Goal: Task Accomplishment & Management: Complete application form

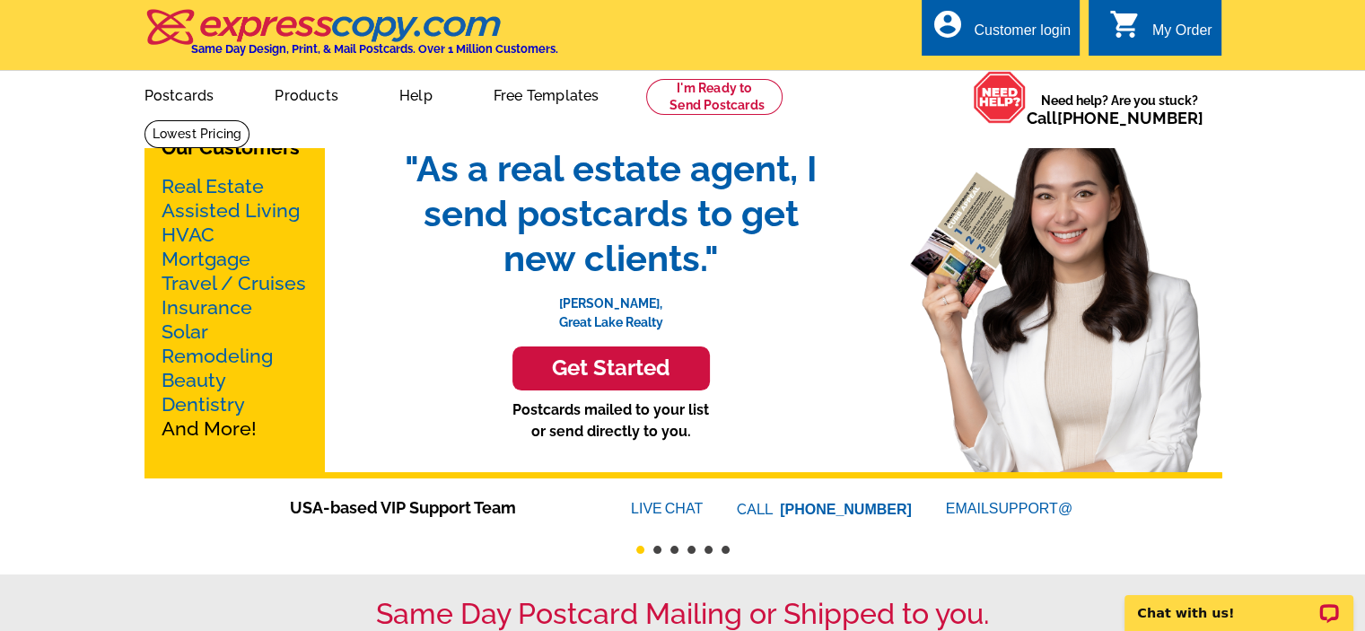
click at [224, 183] on link "Real Estate" at bounding box center [213, 186] width 102 height 22
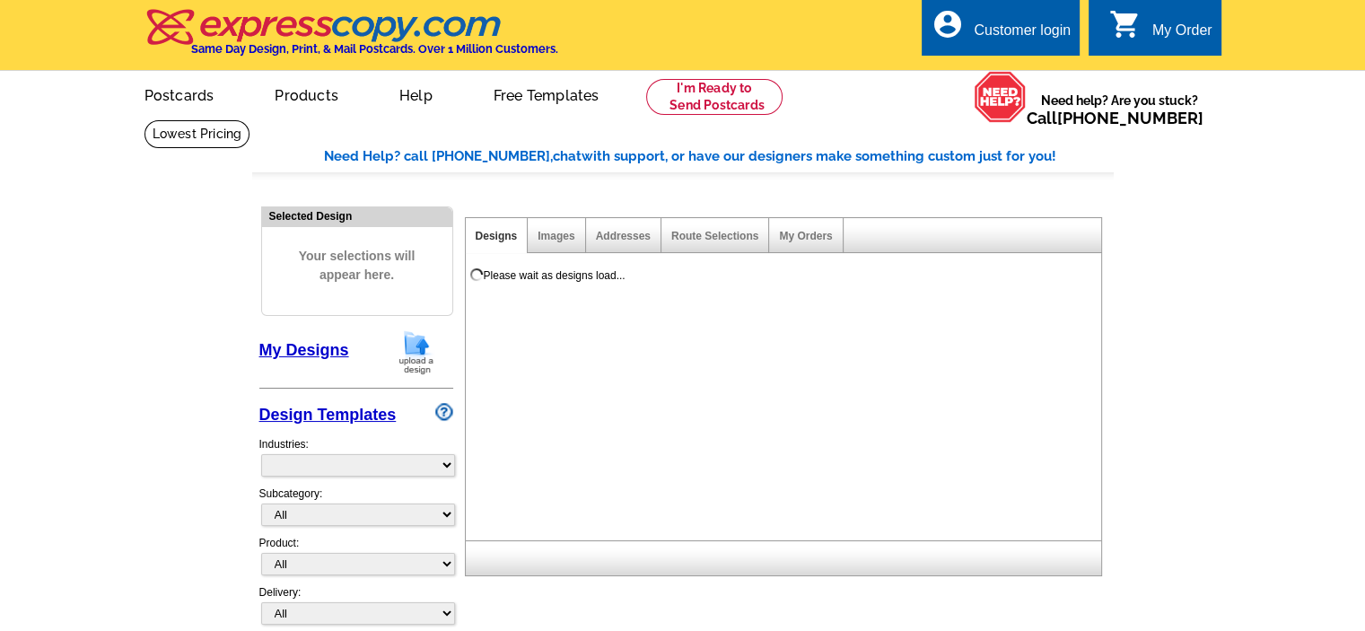
select select "785"
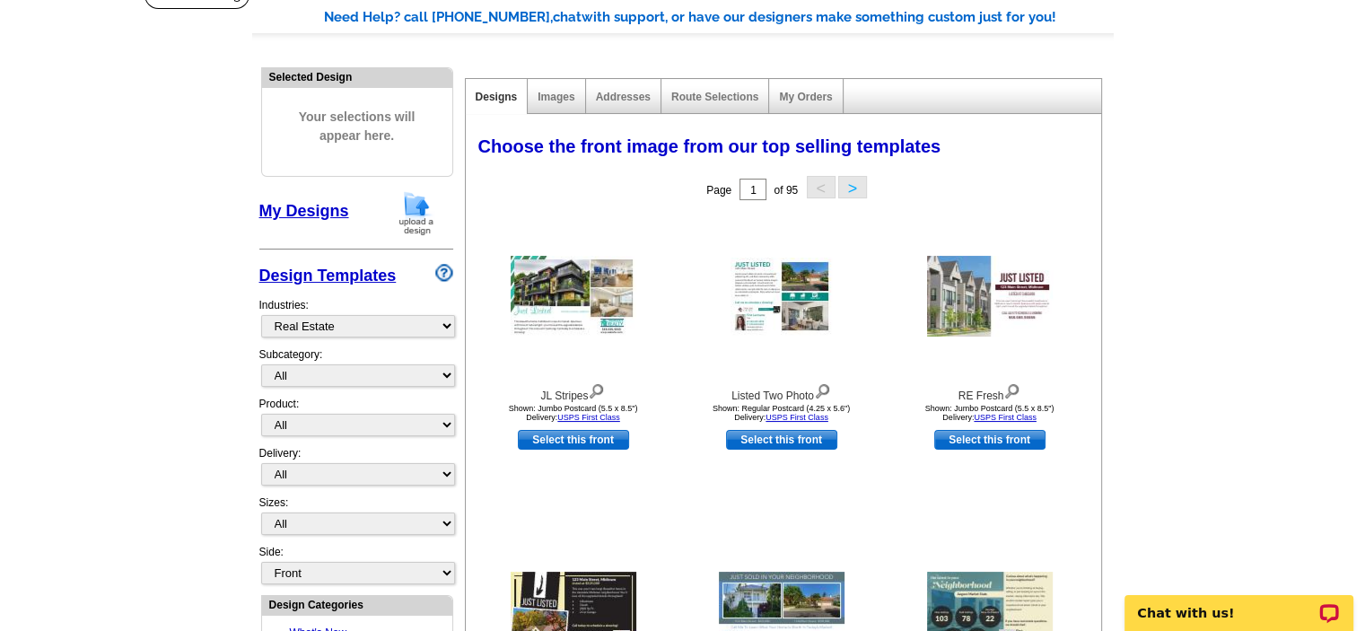
scroll to position [180, 0]
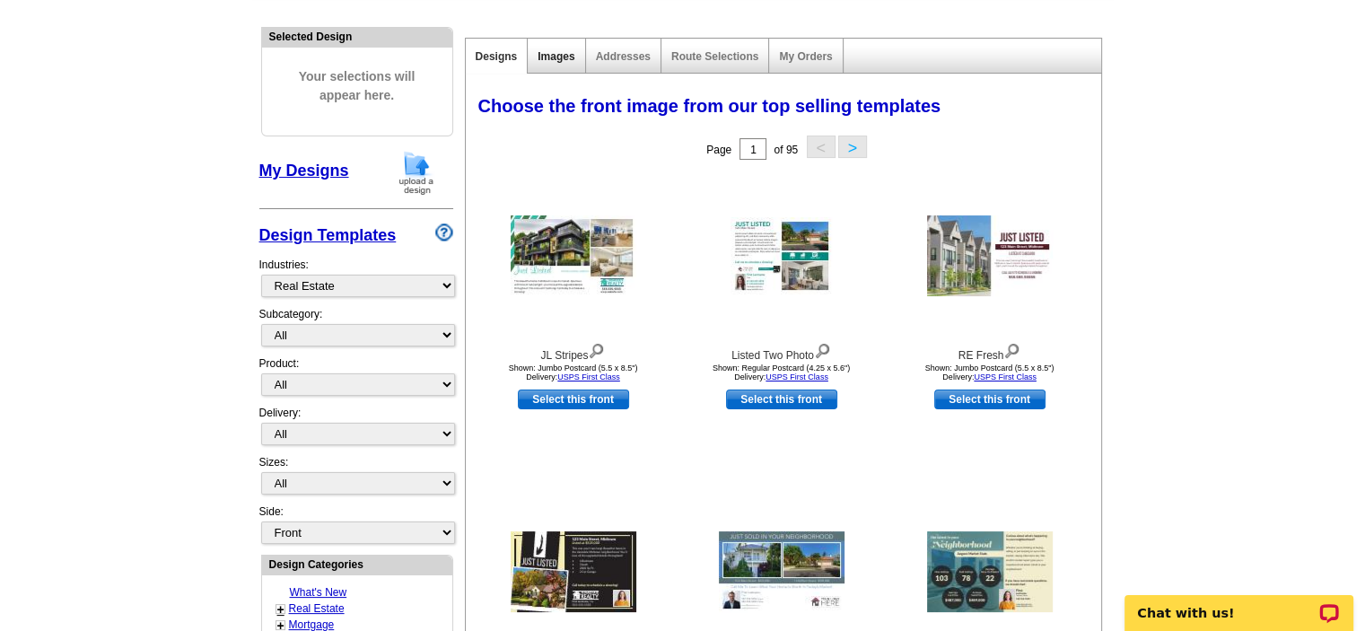
click at [548, 55] on link "Images" at bounding box center [556, 56] width 37 height 13
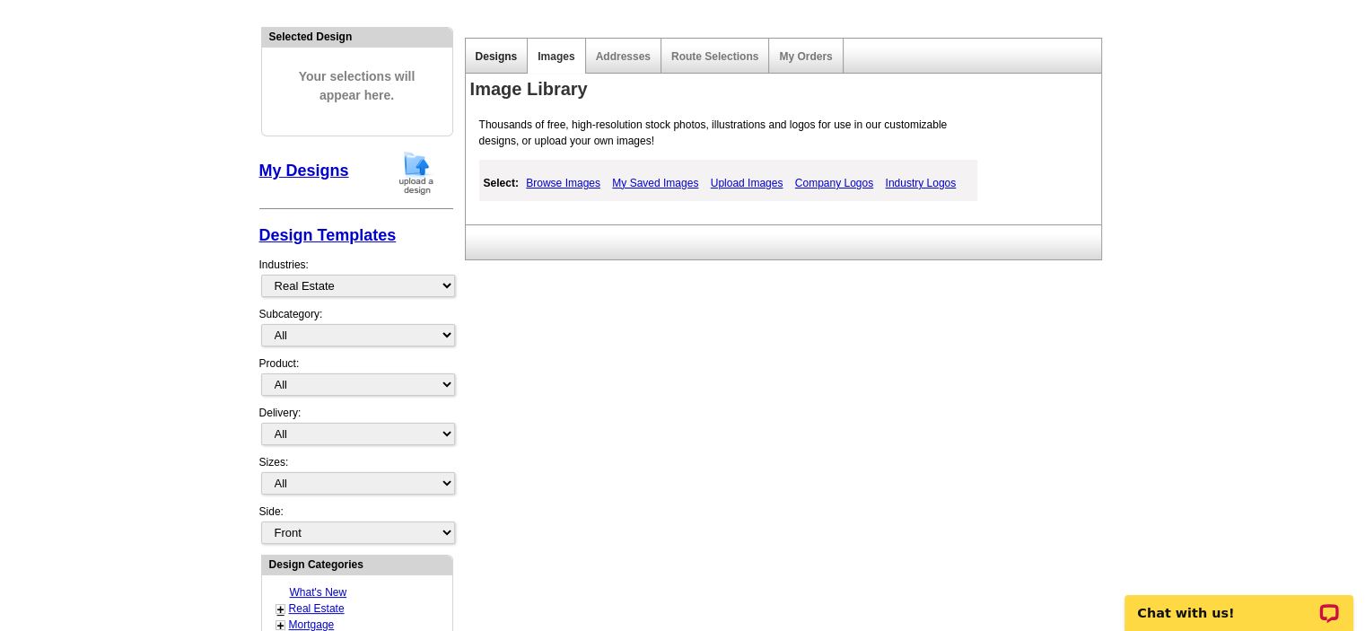
click at [506, 52] on link "Designs" at bounding box center [497, 56] width 42 height 13
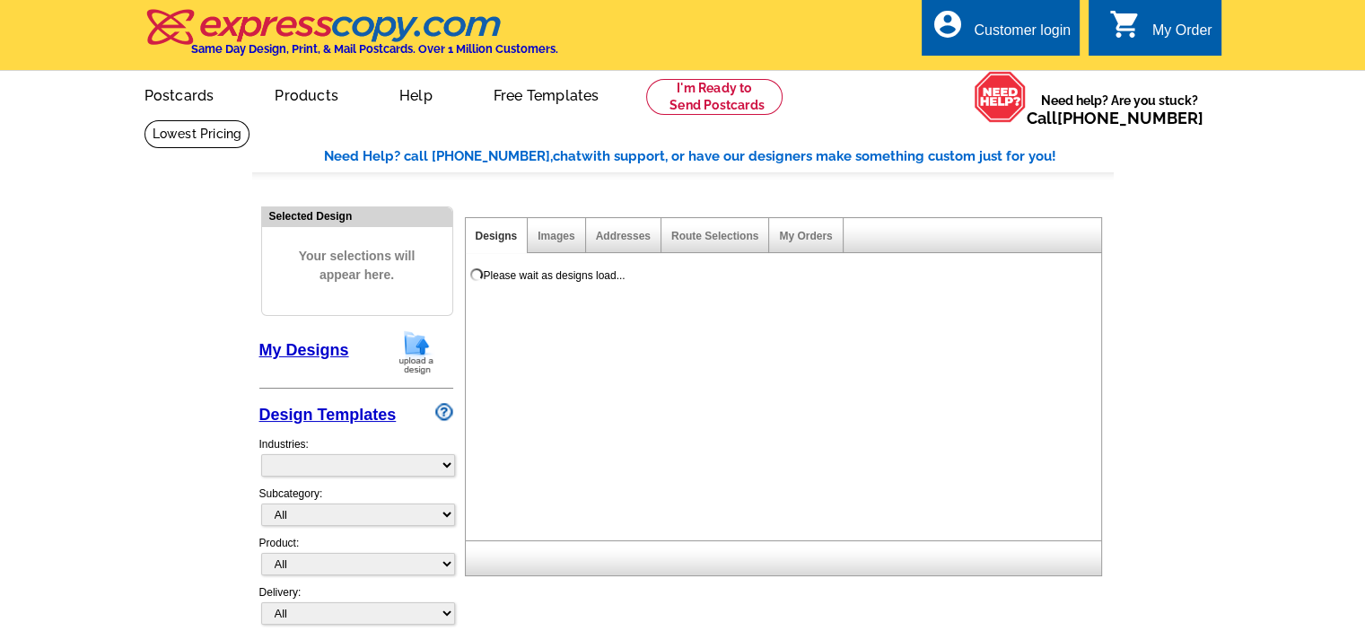
select select "785"
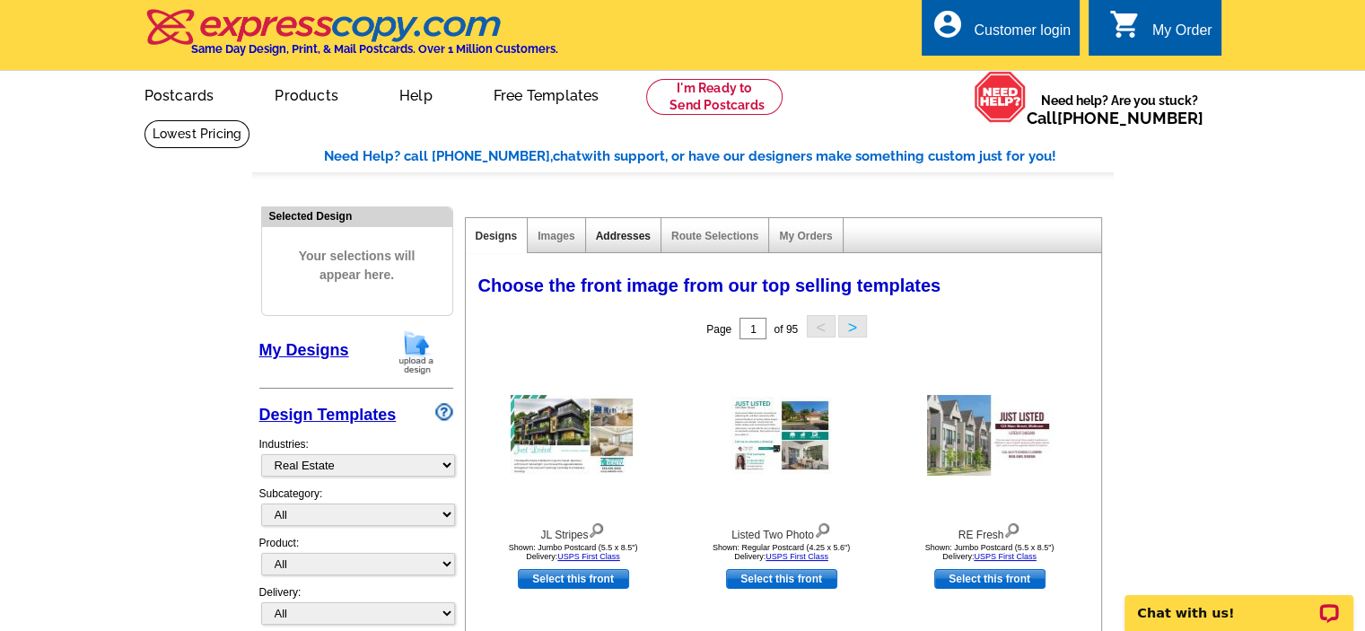
click at [636, 232] on link "Addresses" at bounding box center [623, 236] width 55 height 13
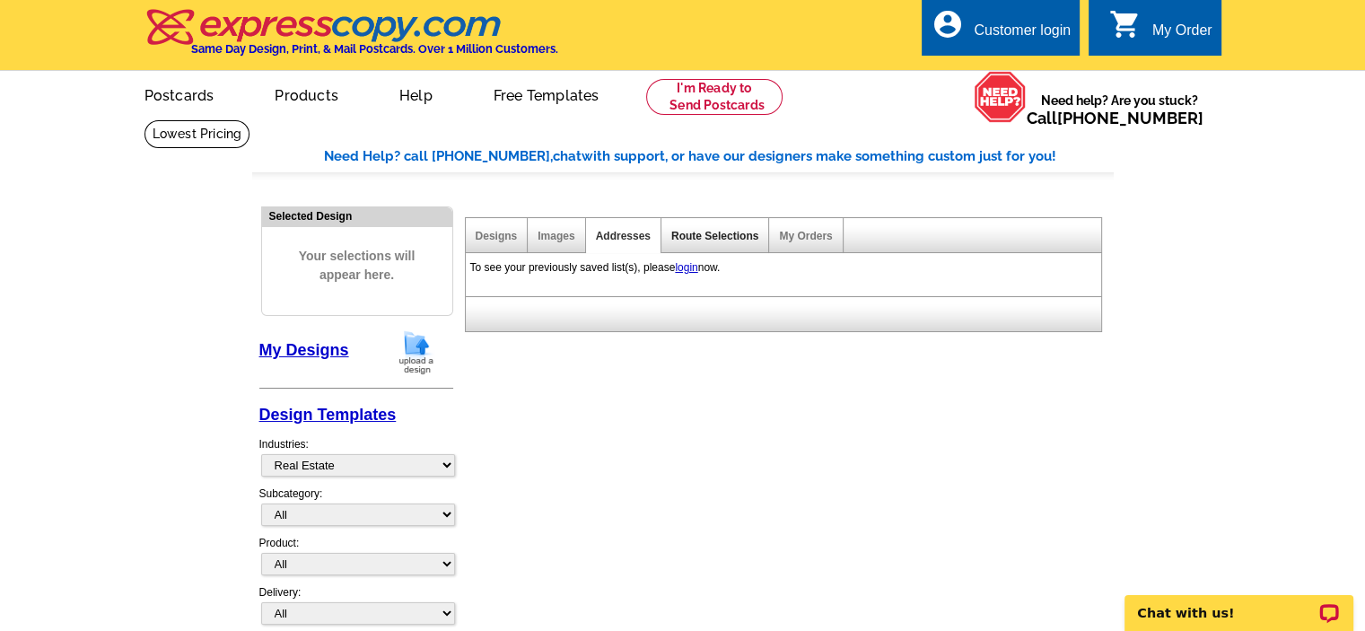
click at [706, 240] on link "Route Selections" at bounding box center [714, 236] width 87 height 13
click at [800, 241] on link "My Orders" at bounding box center [805, 236] width 53 height 13
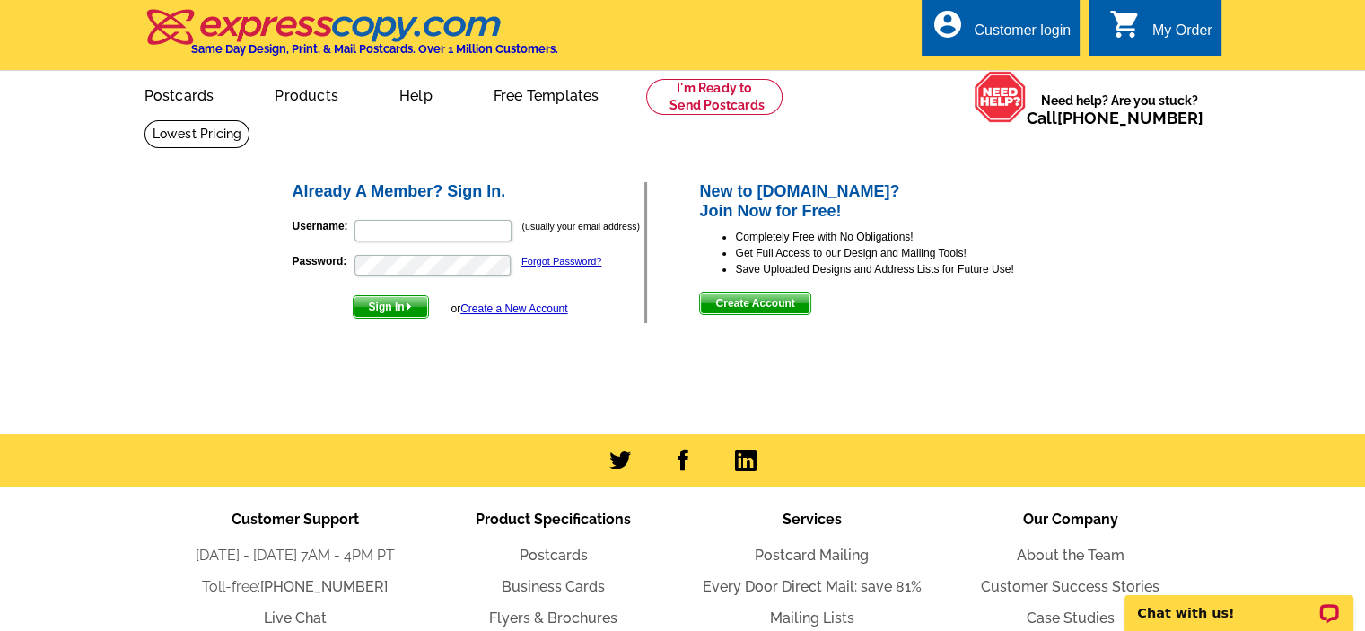
click at [489, 307] on link "Create a New Account" at bounding box center [513, 308] width 107 height 13
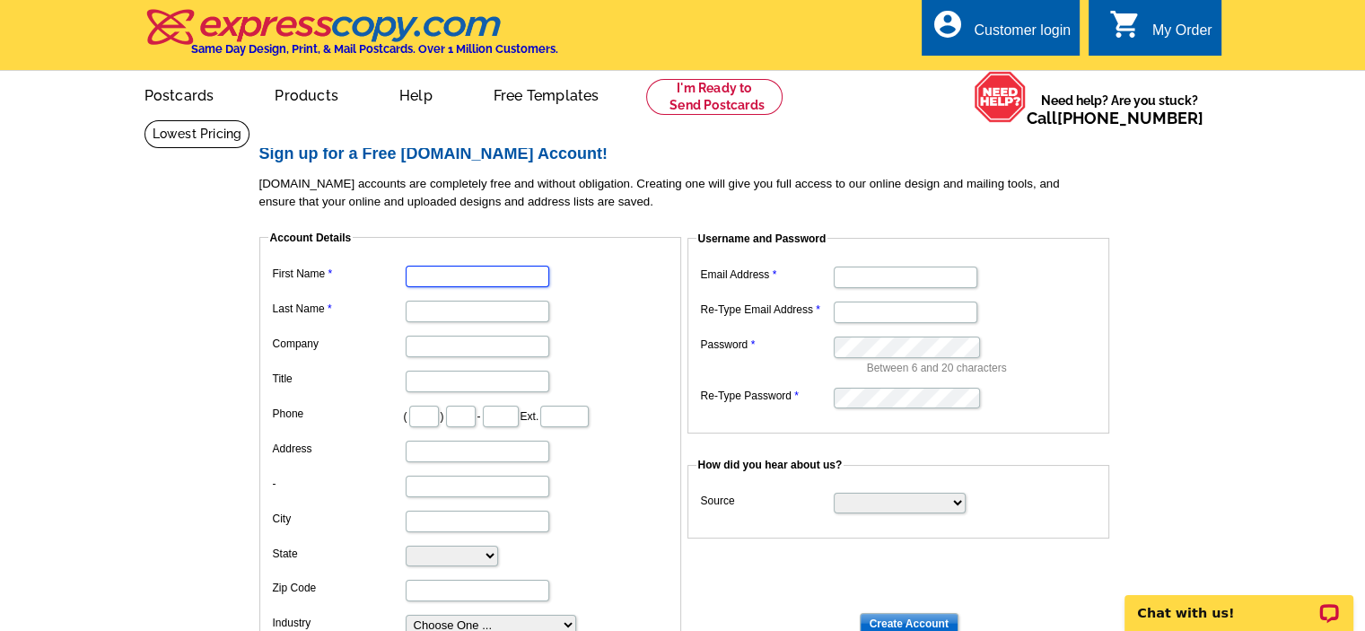
click at [483, 277] on input "First Name" at bounding box center [478, 277] width 144 height 22
type input "r"
type input "Rachel"
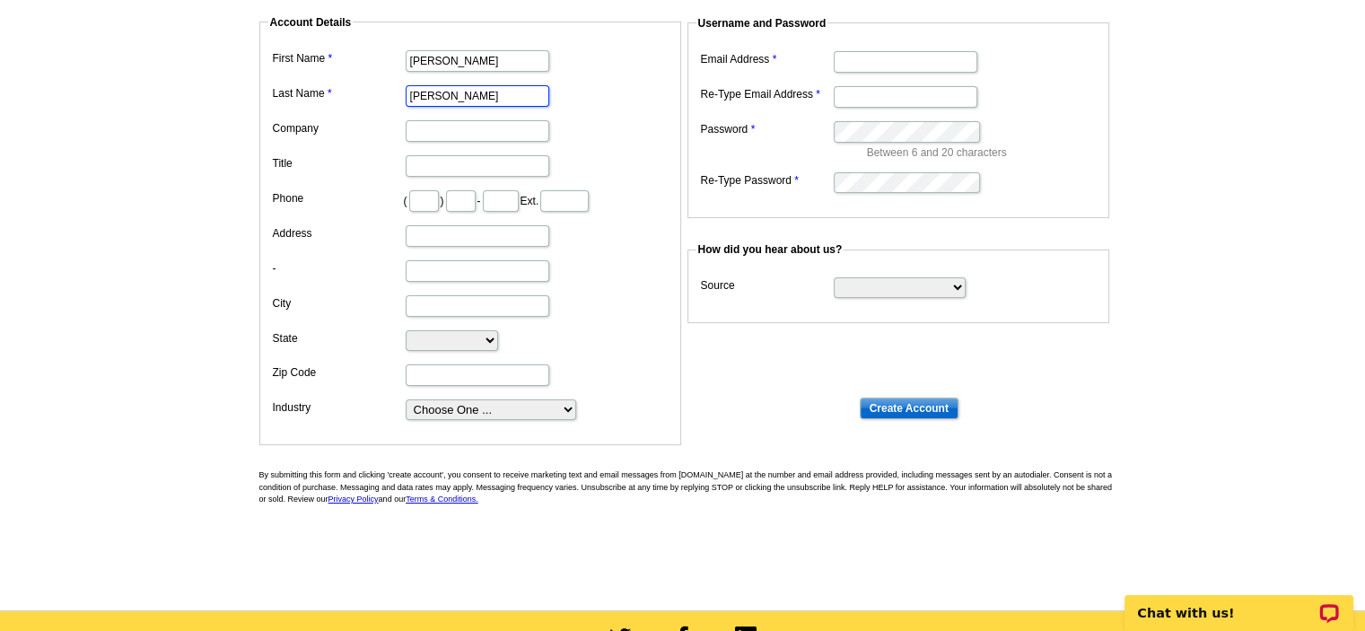
scroll to position [269, 0]
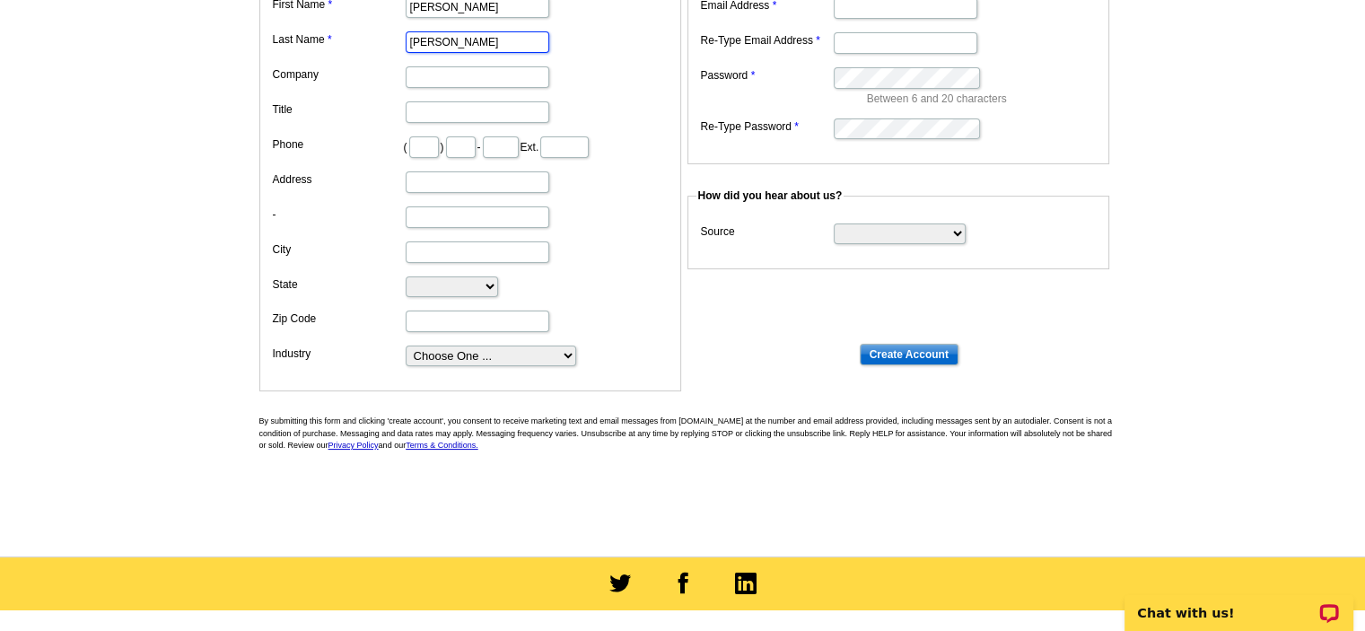
type input "Berger"
click at [423, 355] on select "Choose One ... Residential Real Estate Accounting Agriculture Architecture Arts…" at bounding box center [491, 356] width 171 height 21
select select "2"
click at [406, 346] on select "Choose One ... Residential Real Estate Accounting Agriculture Architecture Arts…" at bounding box center [491, 356] width 171 height 21
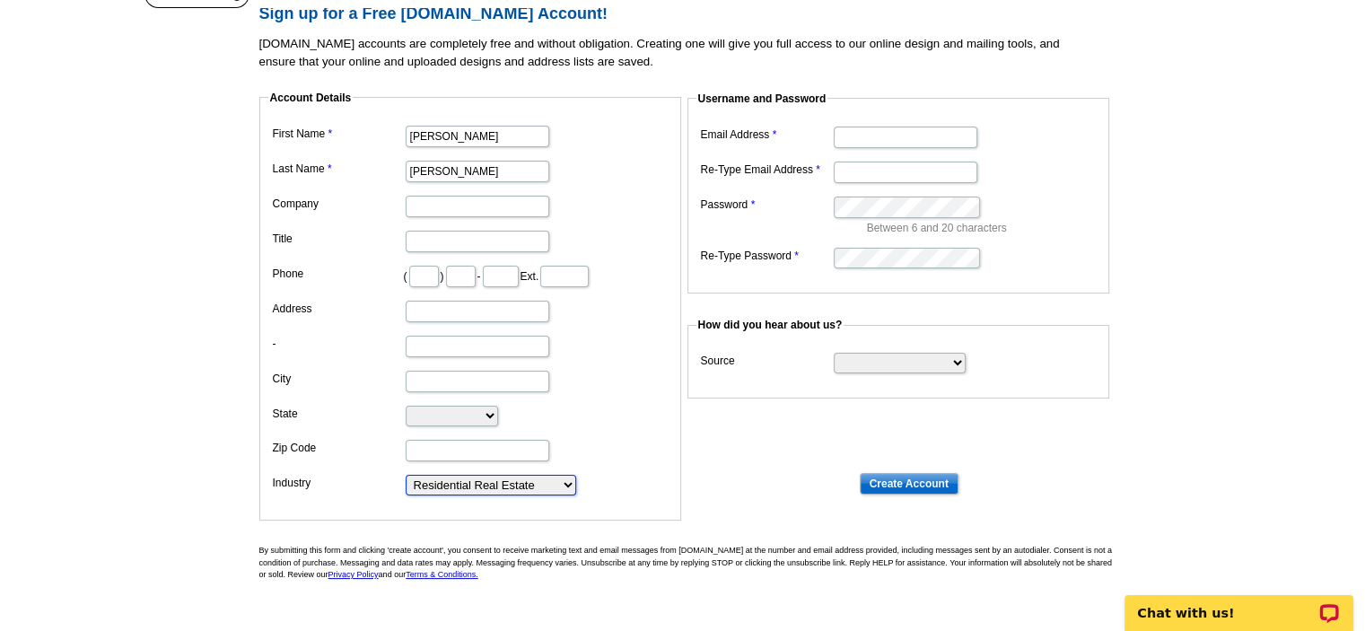
scroll to position [0, 0]
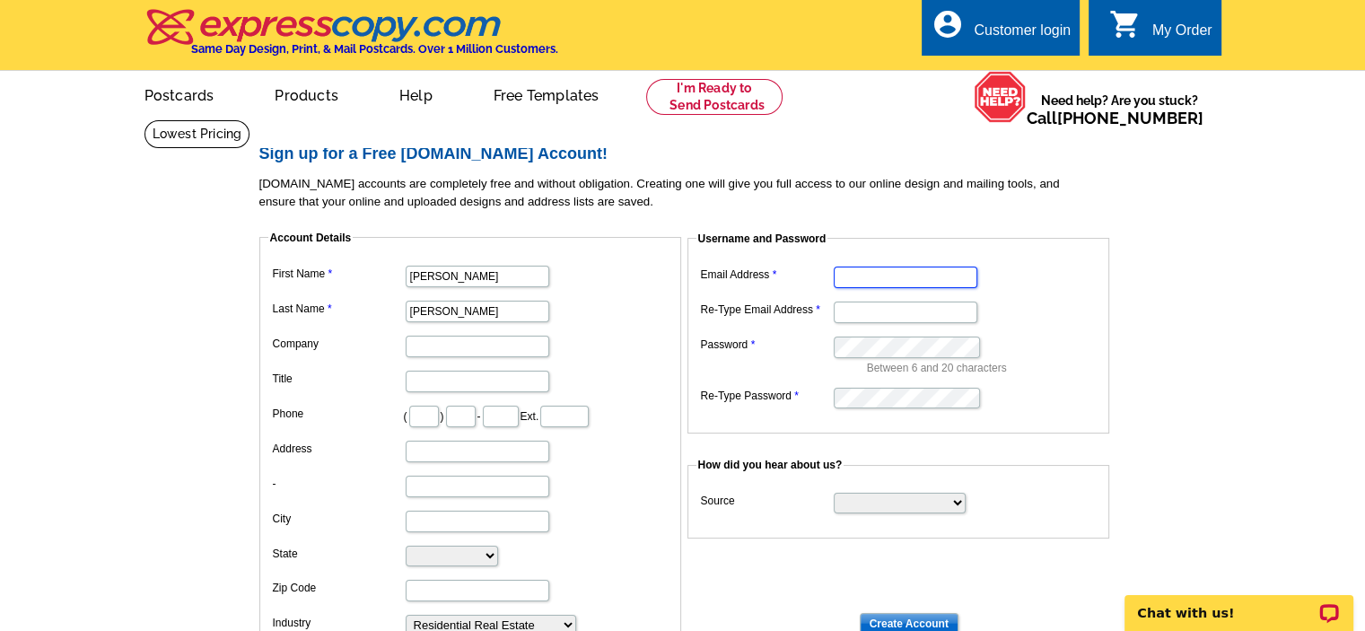
click at [899, 282] on input "Email Address" at bounding box center [906, 278] width 144 height 22
type input "rachel.k.berger@outlook.com"
click at [899, 273] on input "rachel.k.berger@outlook.com" at bounding box center [906, 278] width 144 height 22
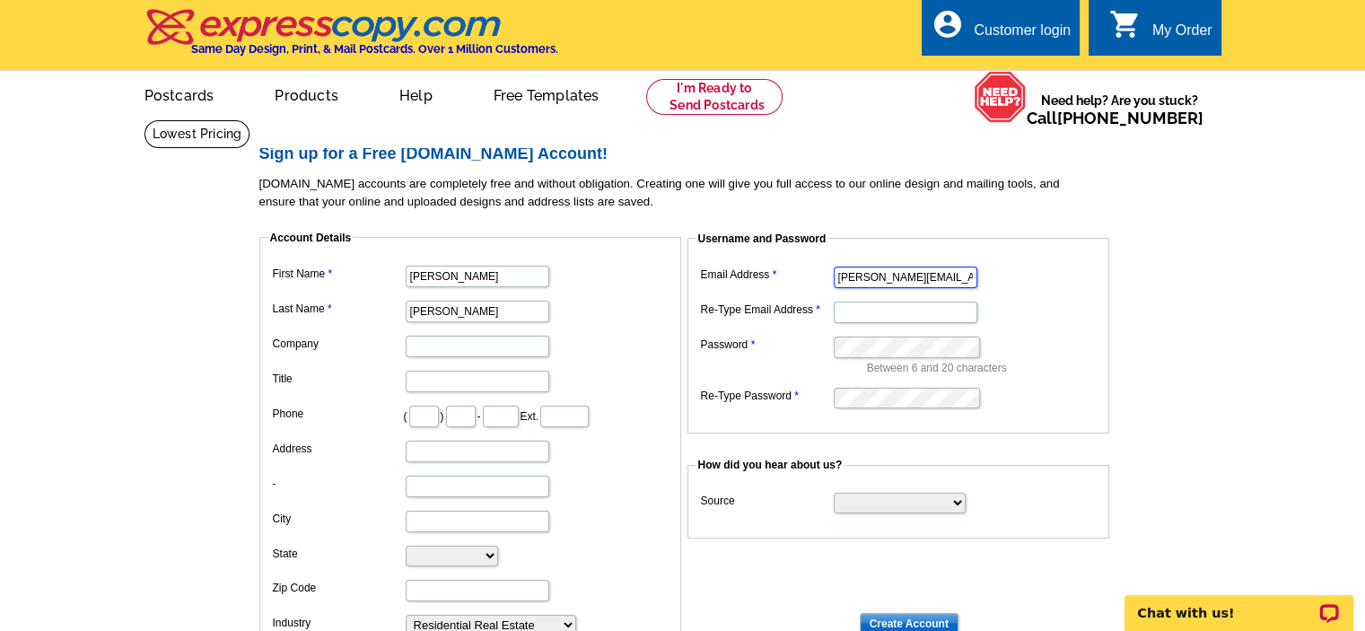
click at [899, 273] on input "rachel.k.berger@outlook.com" at bounding box center [906, 278] width 144 height 22
click at [891, 319] on input "Re-Type Email Address" at bounding box center [906, 313] width 144 height 22
paste input "rachel.k.berger@outlook.com"
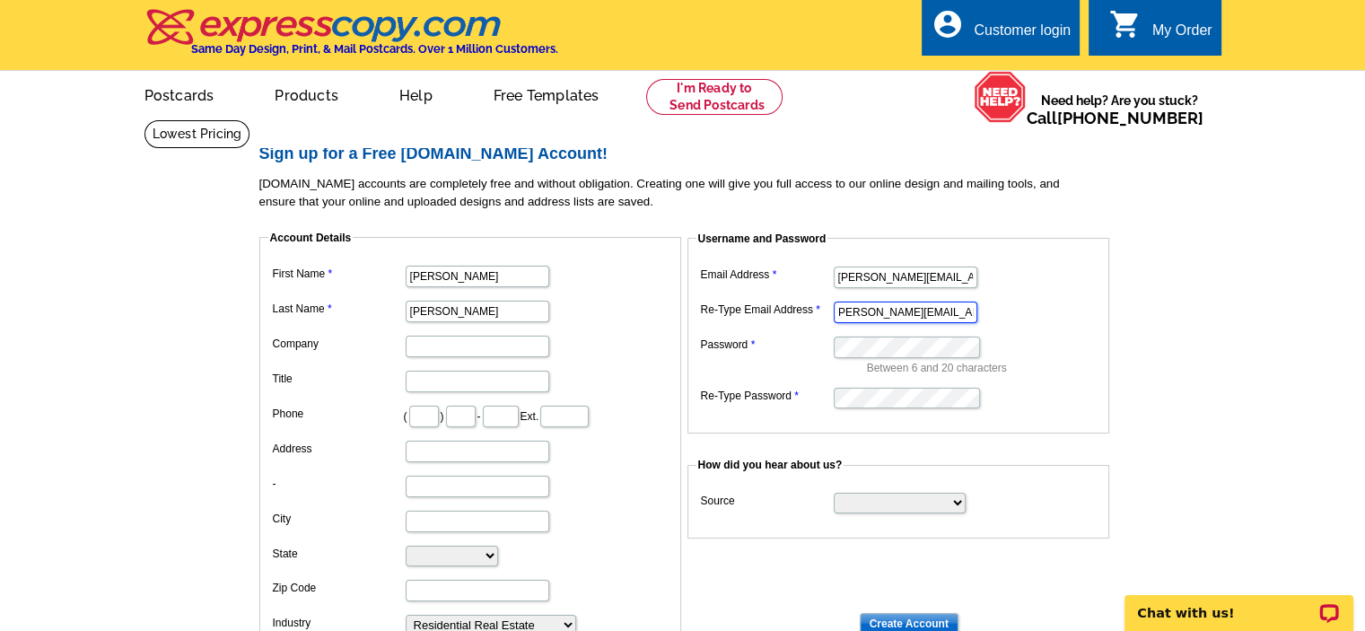
type input "rachel.k.berger@outlook.com"
click at [891, 502] on select "Search Engine Television Ad Direct Mail Postcard Email Referred by a friend Oth…" at bounding box center [900, 503] width 132 height 21
select select "referral"
click at [834, 493] on select "Search Engine Television Ad Direct Mail Postcard Email Referred by a friend Oth…" at bounding box center [900, 503] width 132 height 21
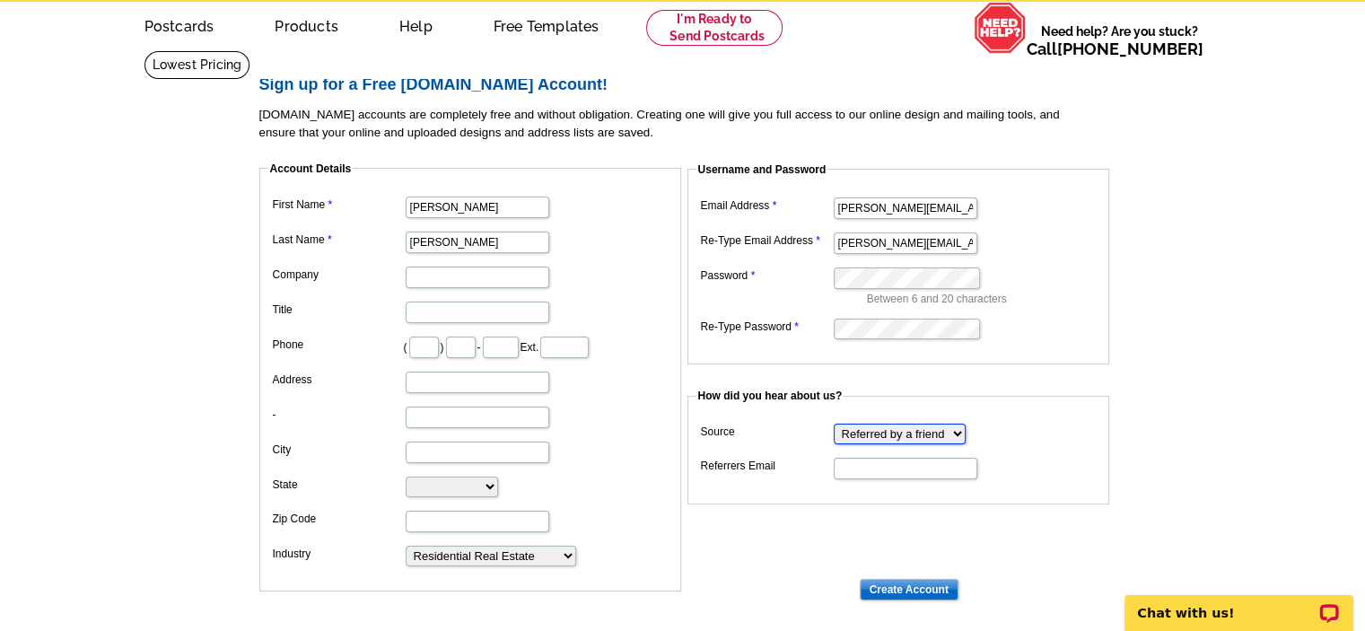
scroll to position [180, 0]
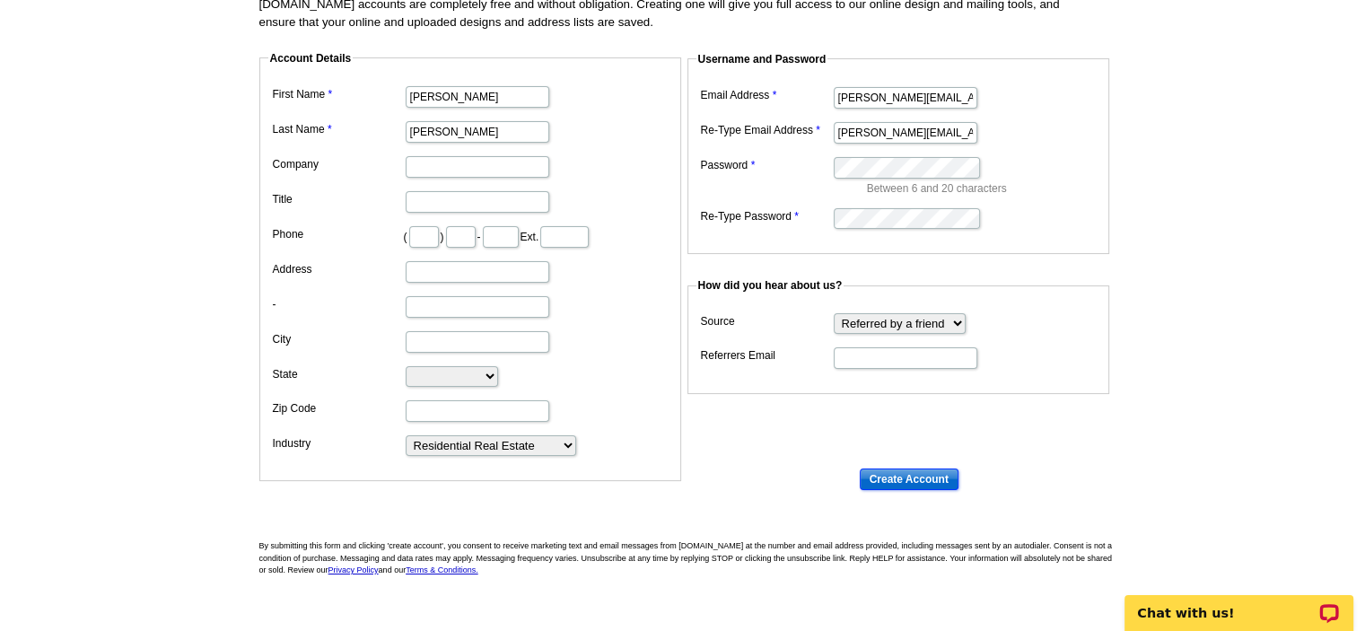
click at [904, 482] on input "Create Account" at bounding box center [909, 480] width 99 height 22
